Goal: Check status: Check status

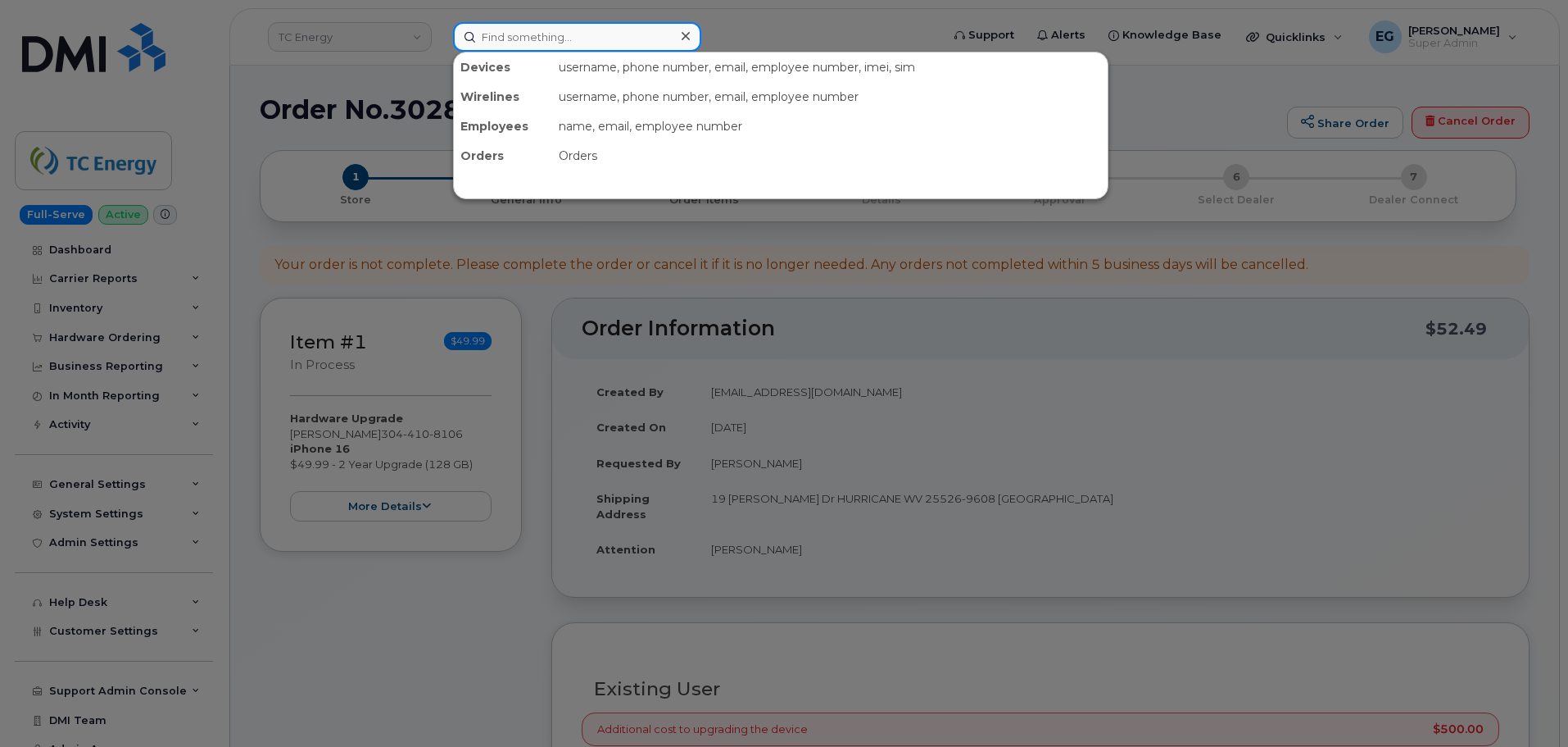
click at [591, 50] on input at bounding box center [577, 37] width 248 height 30
paste input "302128"
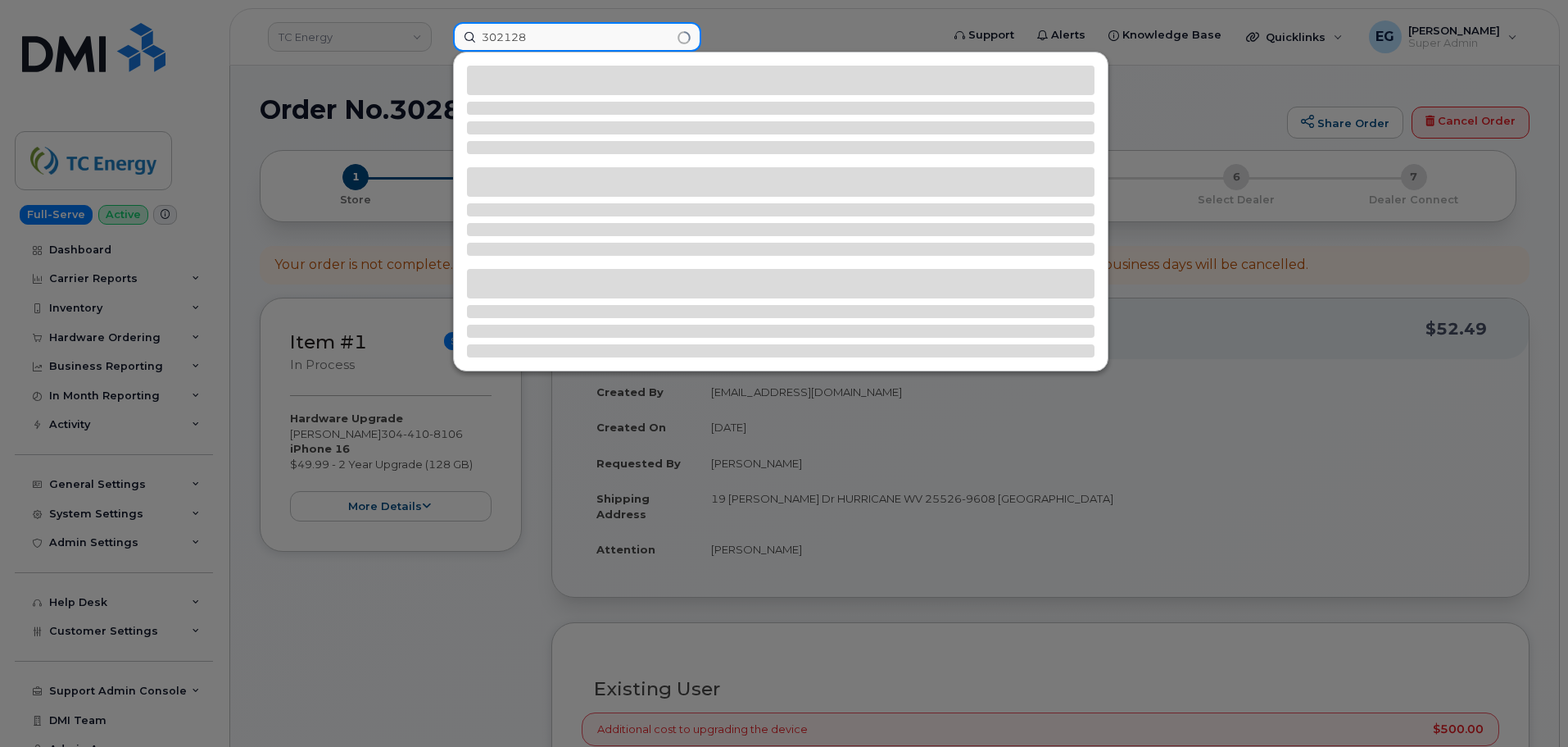
type input "302128"
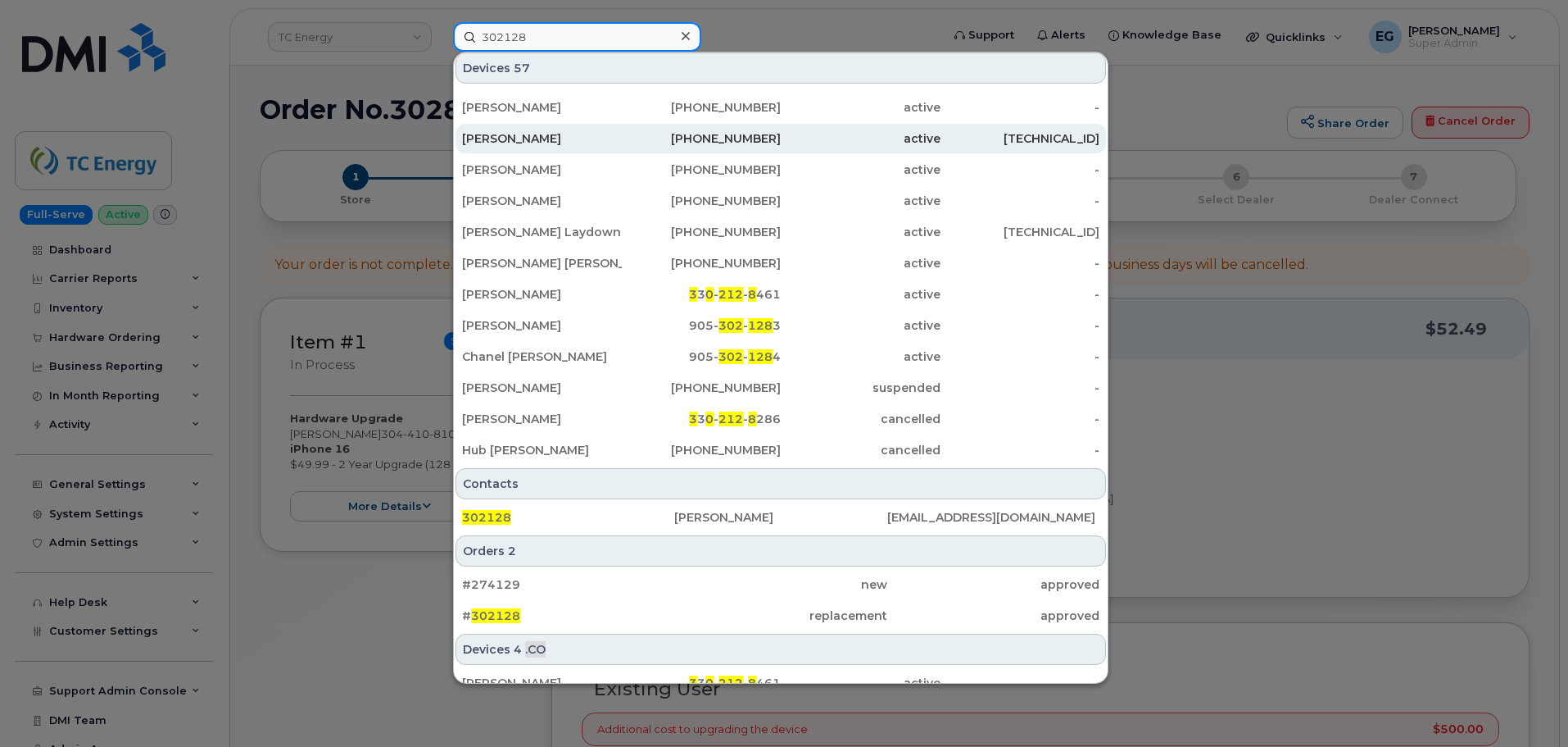
scroll to position [246, 0]
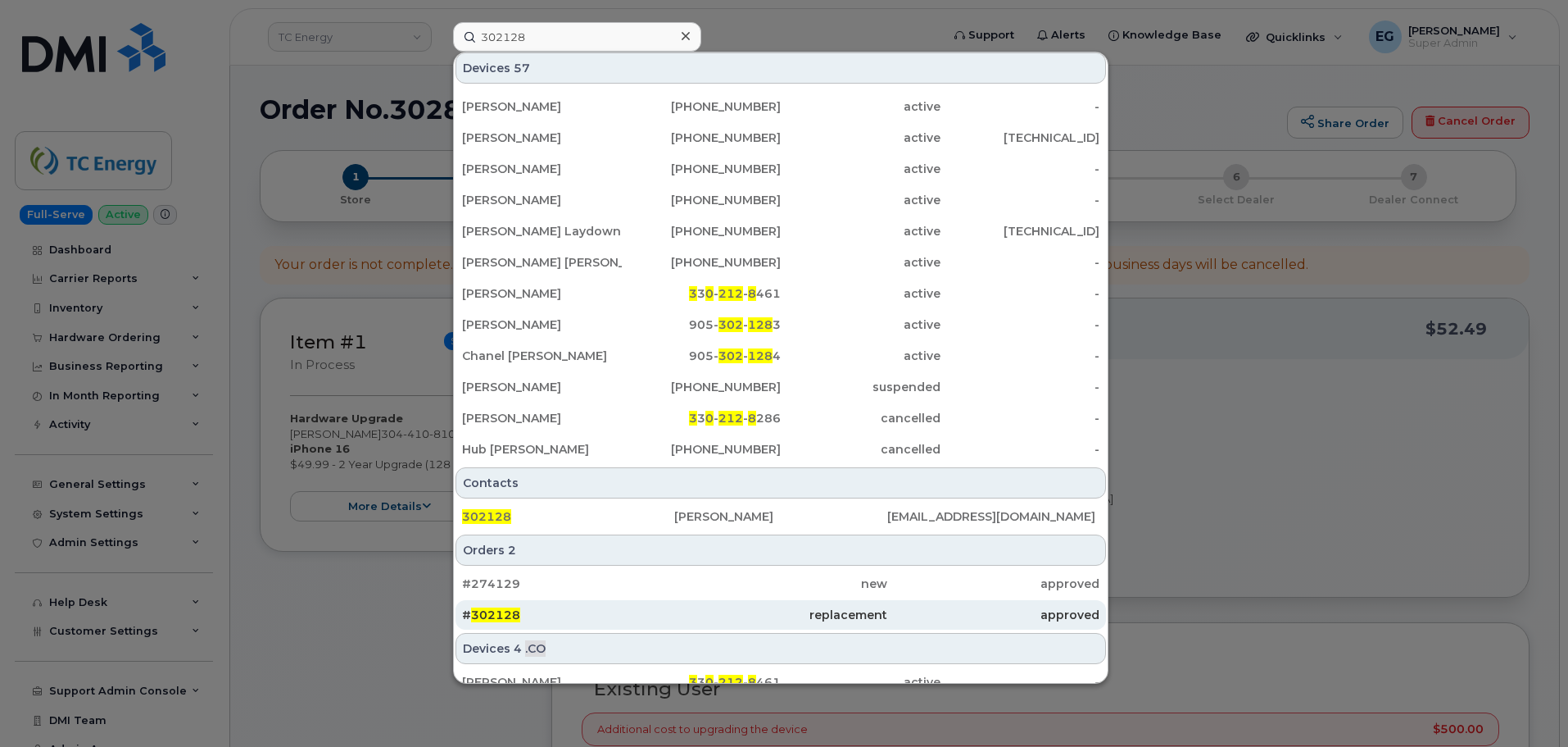
click at [493, 620] on span "302128" at bounding box center [496, 614] width 49 height 14
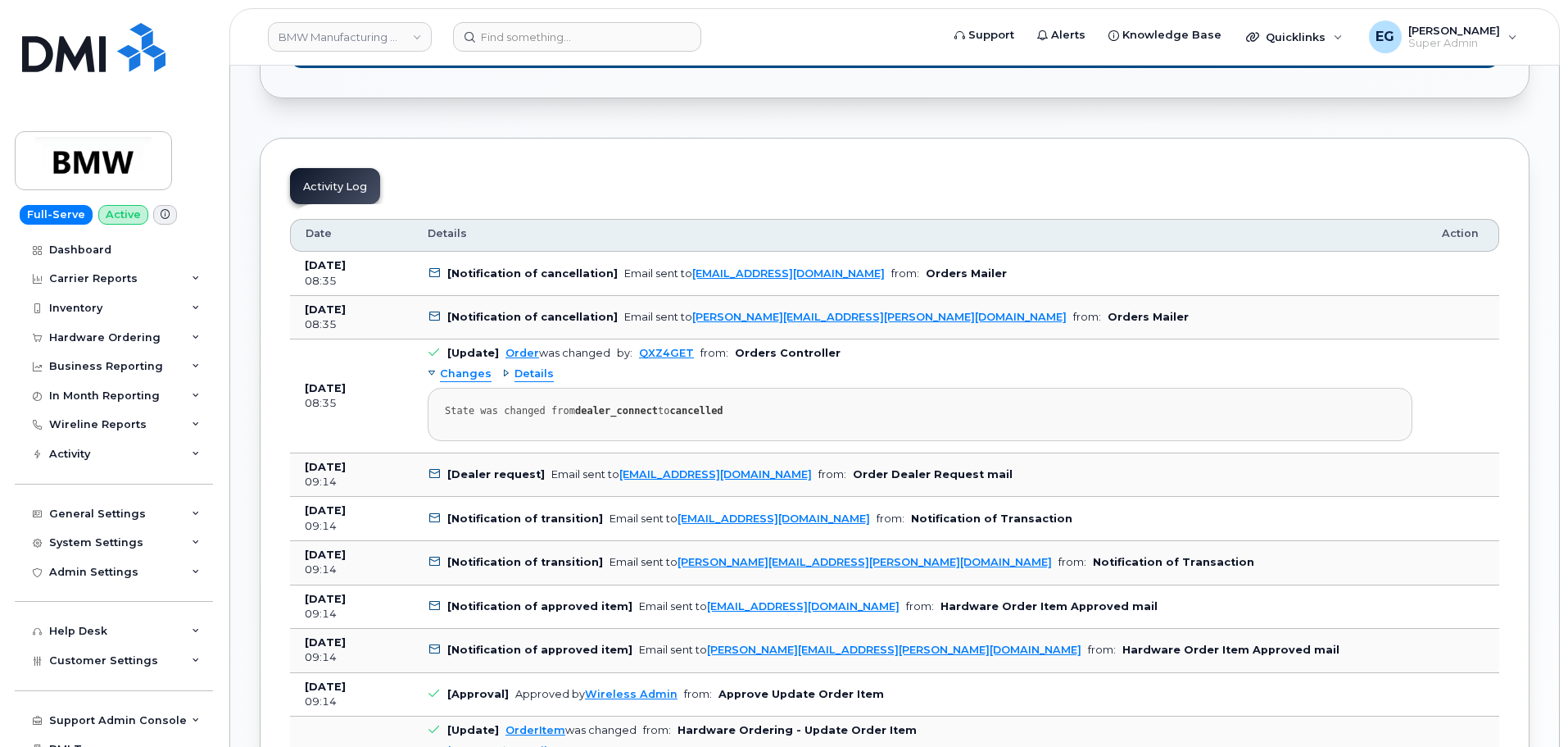
scroll to position [983, 0]
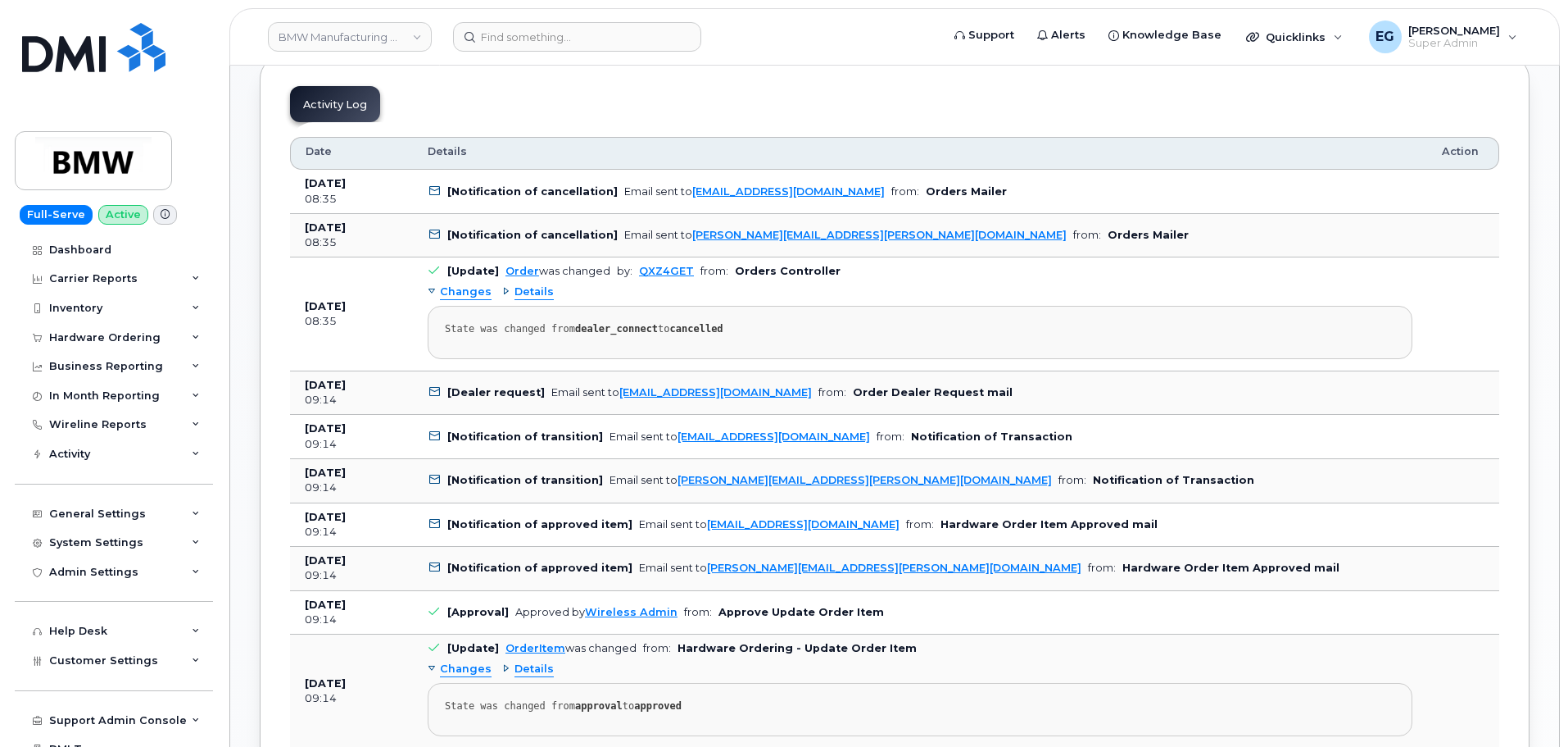
click at [538, 296] on span "Details" at bounding box center [534, 292] width 39 height 15
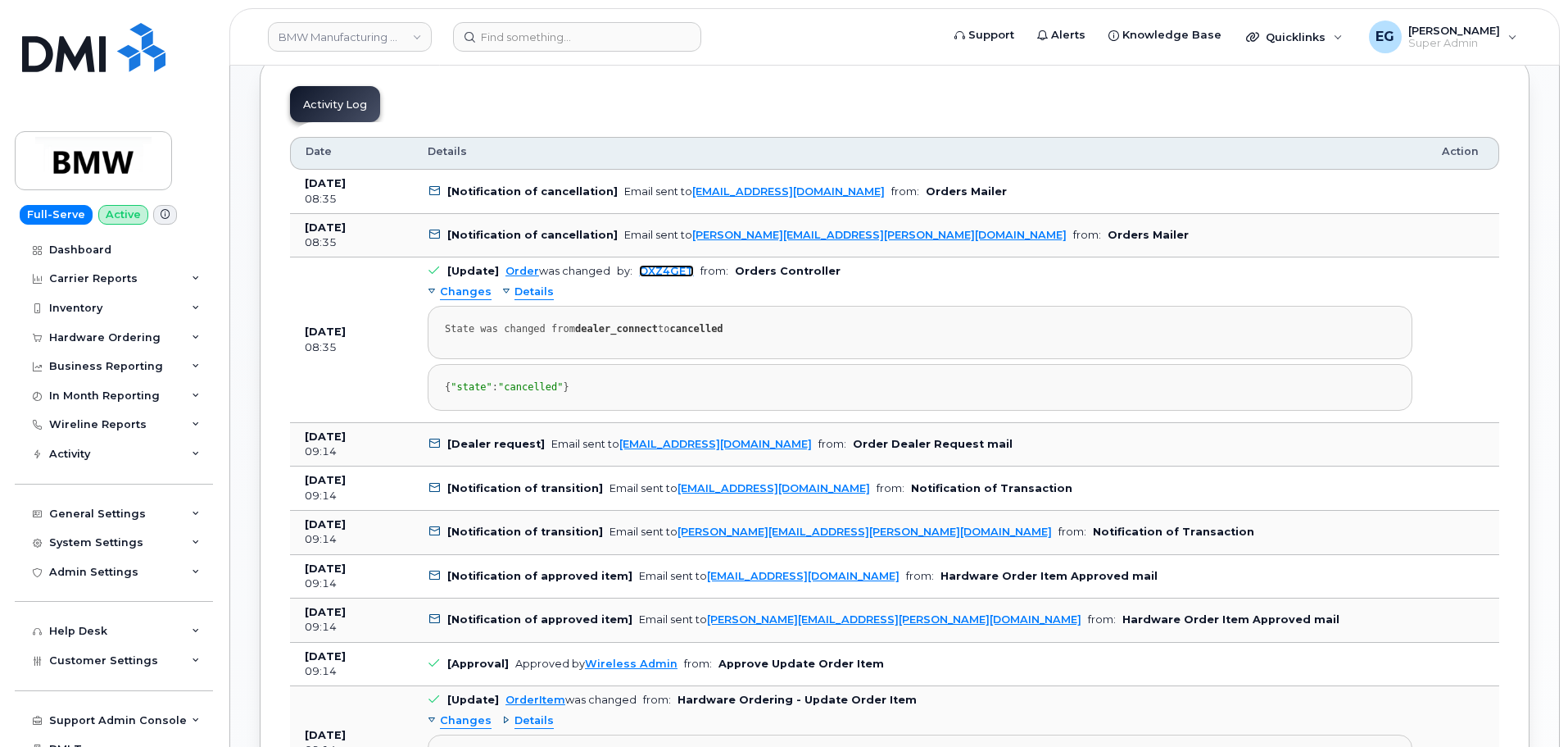
click at [657, 269] on link "QXZ4GET" at bounding box center [666, 271] width 55 height 12
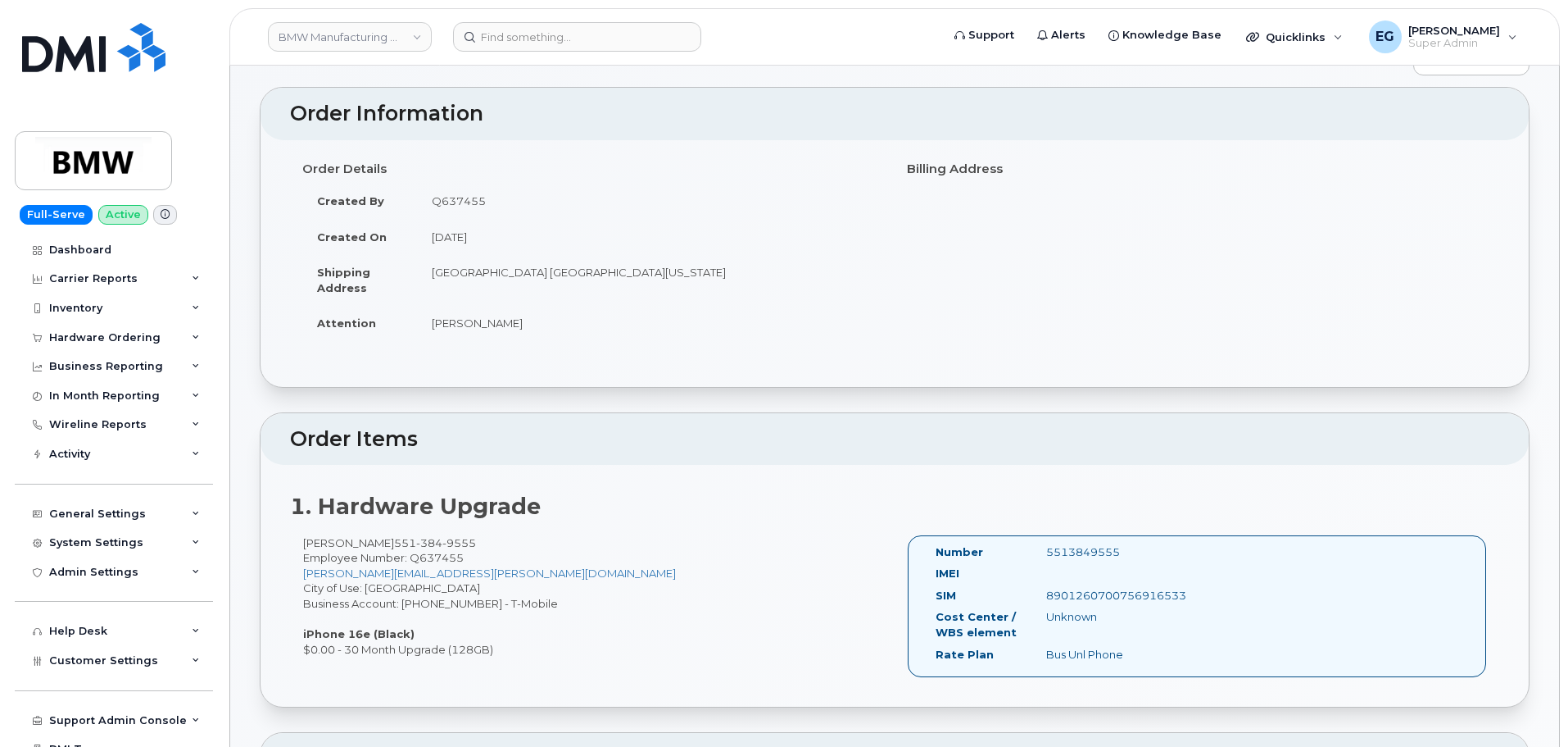
scroll to position [0, 0]
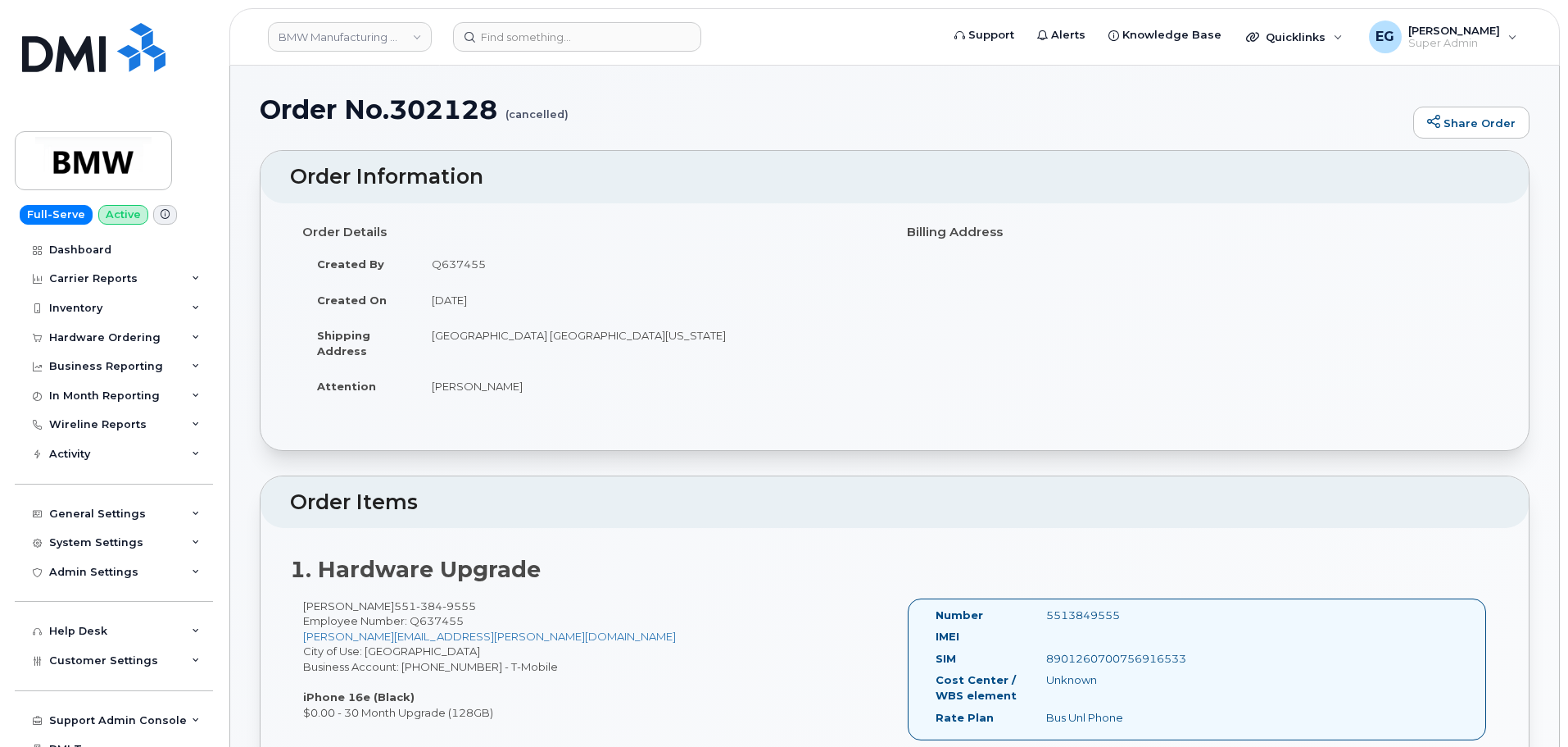
click at [448, 115] on h1 "Order No.302128 (cancelled)" at bounding box center [832, 110] width 1145 height 29
copy h1 "302128"
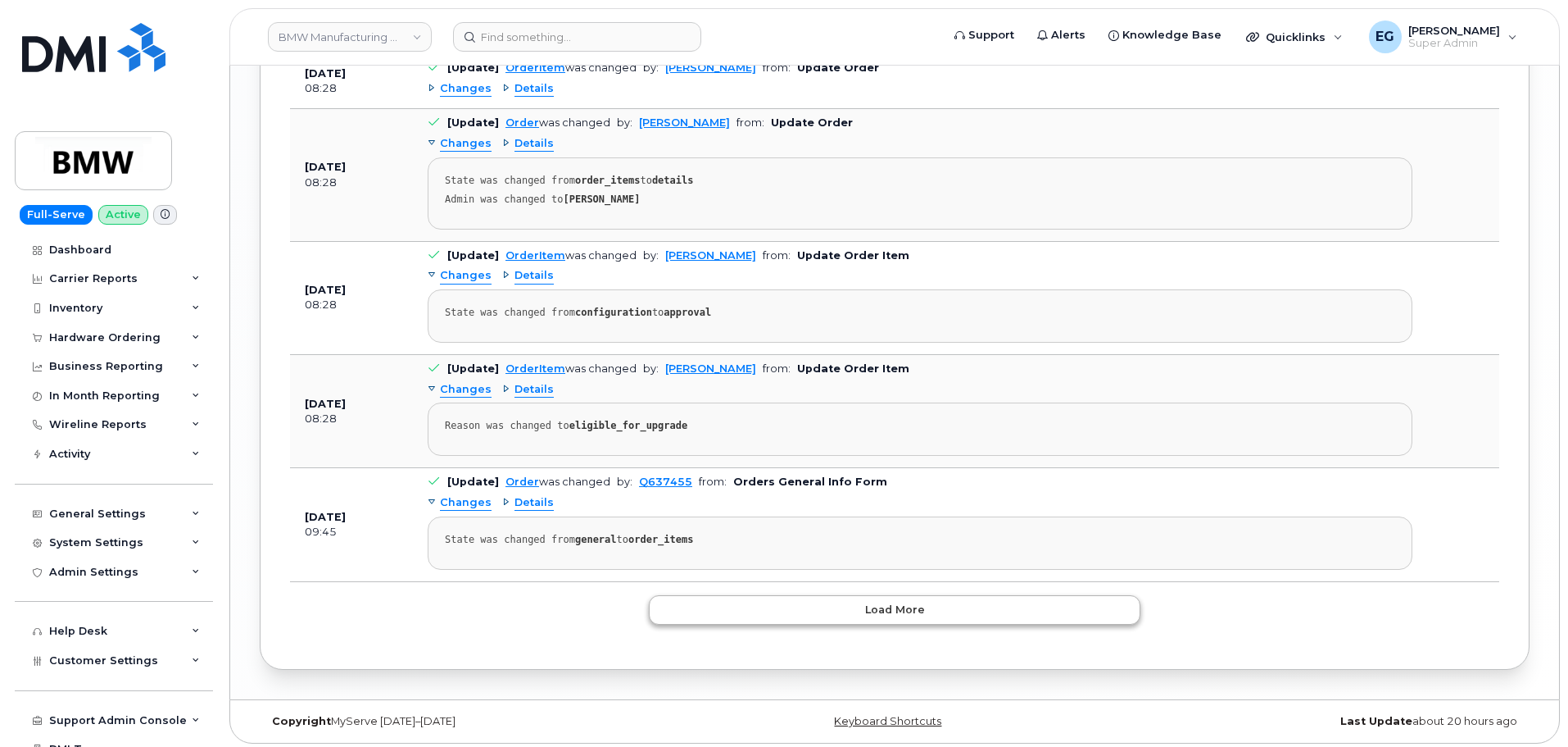
scroll to position [2389, 0]
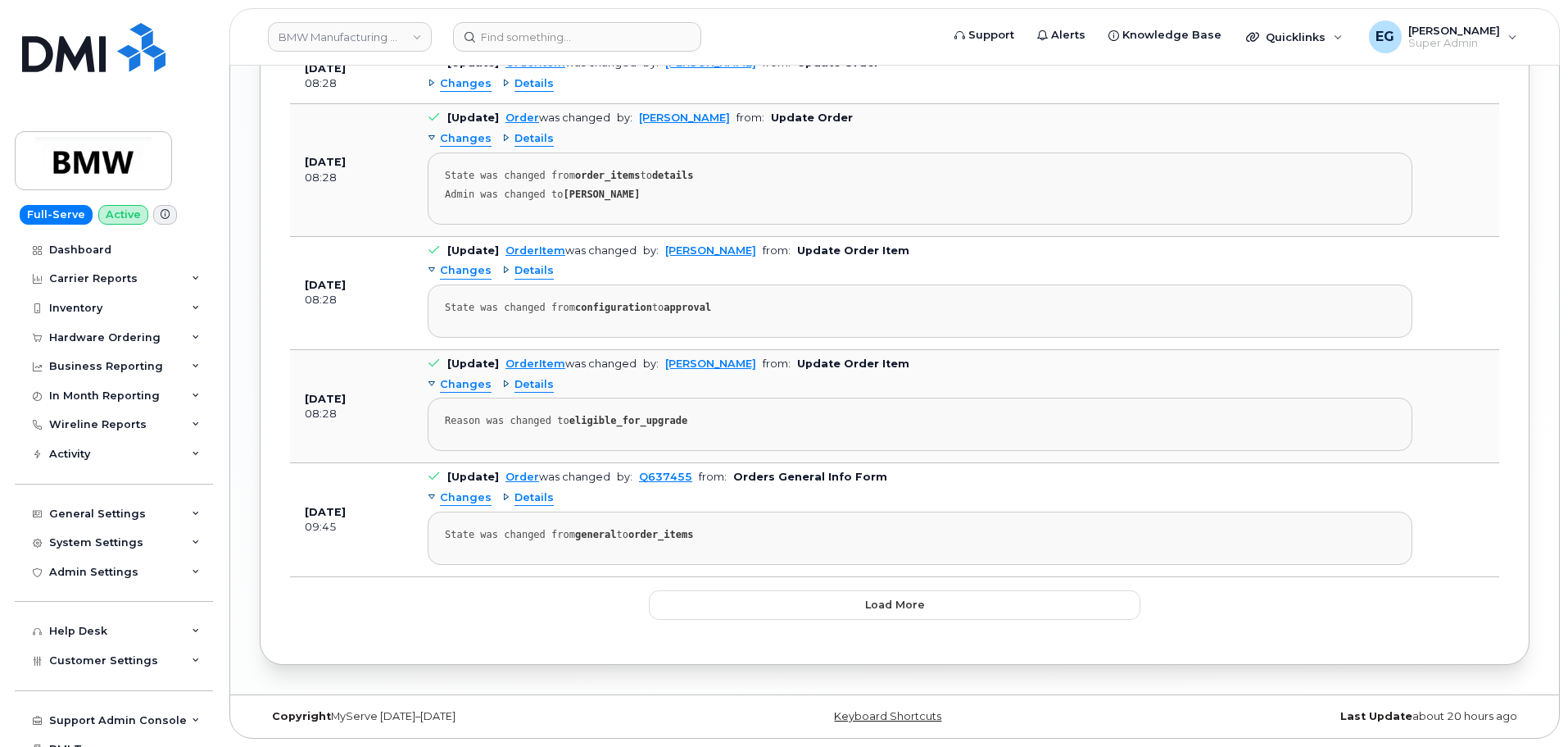
click at [527, 505] on span "Details" at bounding box center [534, 498] width 39 height 15
